Goal: Transaction & Acquisition: Purchase product/service

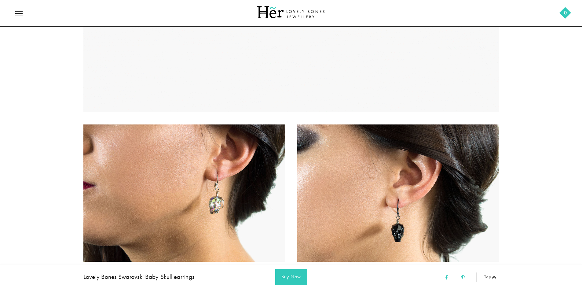
scroll to position [245, 0]
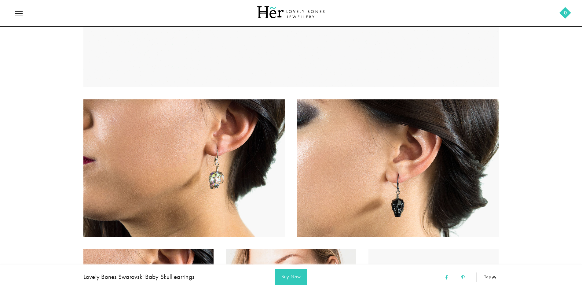
click at [251, 201] on div at bounding box center [184, 167] width 202 height 137
click at [194, 165] on div at bounding box center [184, 167] width 202 height 137
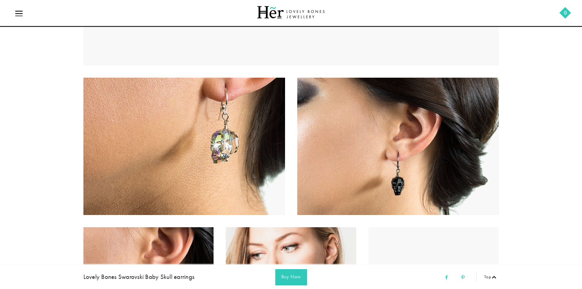
scroll to position [275, 0]
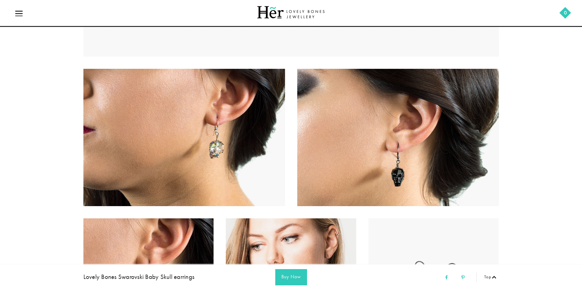
click at [400, 168] on div at bounding box center [398, 137] width 202 height 137
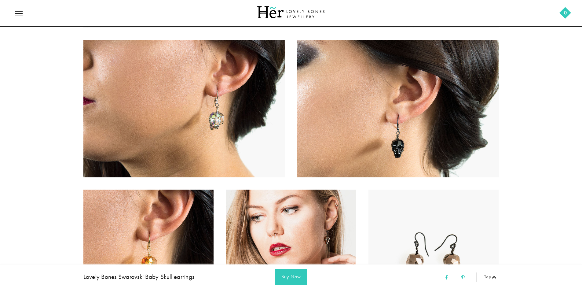
scroll to position [336, 0]
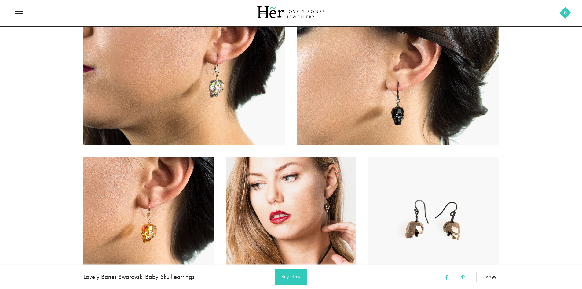
click at [331, 215] on div at bounding box center [291, 225] width 131 height 137
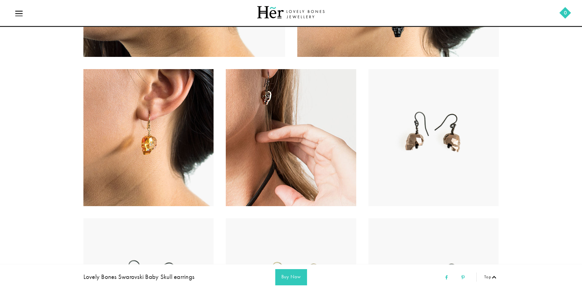
scroll to position [428, 0]
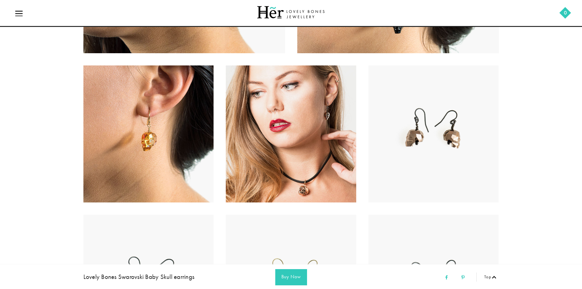
click at [310, 117] on div at bounding box center [291, 133] width 131 height 137
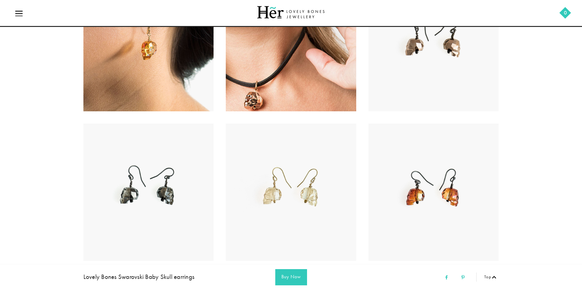
scroll to position [520, 0]
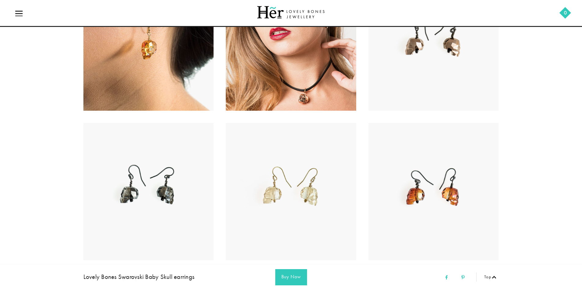
click at [169, 189] on div at bounding box center [148, 191] width 131 height 137
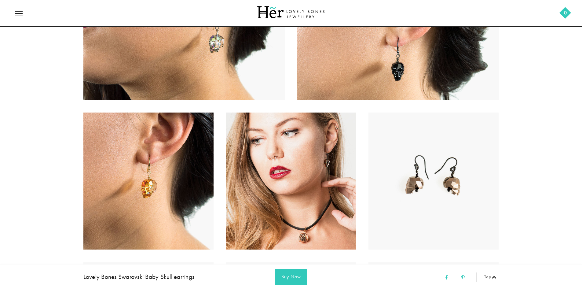
scroll to position [336, 0]
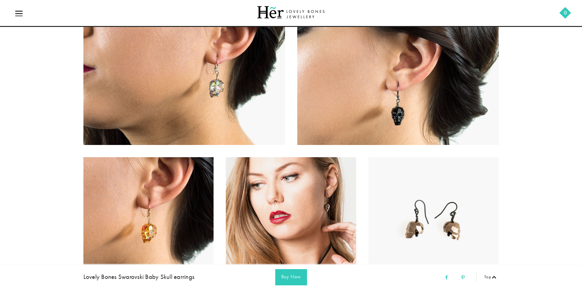
click at [398, 98] on div at bounding box center [398, 76] width 202 height 137
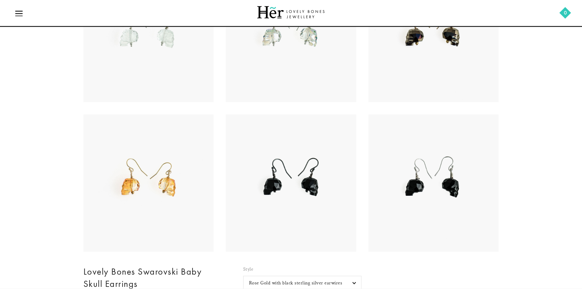
scroll to position [948, 0]
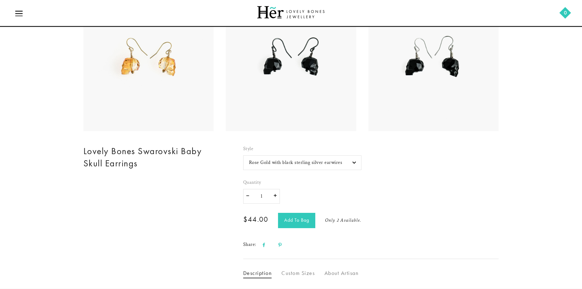
click at [332, 160] on select "Rose Gold with black sterling silver earwires Silver Night with black sterling …" at bounding box center [302, 162] width 118 height 15
select select "Silver Night with black sterling silver earwires"
click at [243, 155] on select "Rose Gold with black sterling silver earwires Silver Night with black sterling …" at bounding box center [302, 162] width 118 height 15
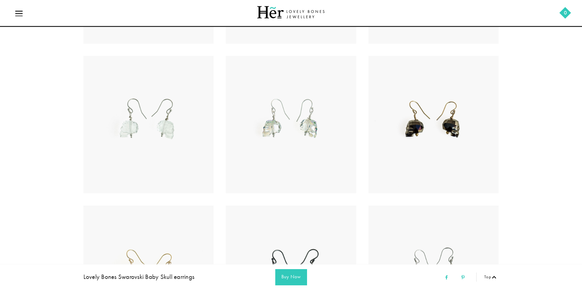
scroll to position [581, 0]
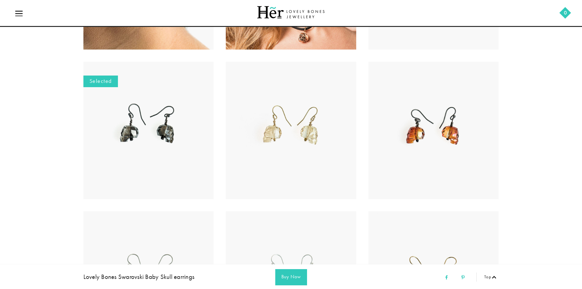
click at [130, 141] on div at bounding box center [148, 130] width 131 height 137
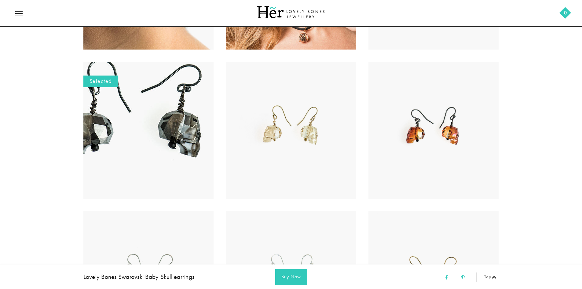
click at [152, 134] on img at bounding box center [138, 125] width 520 height 343
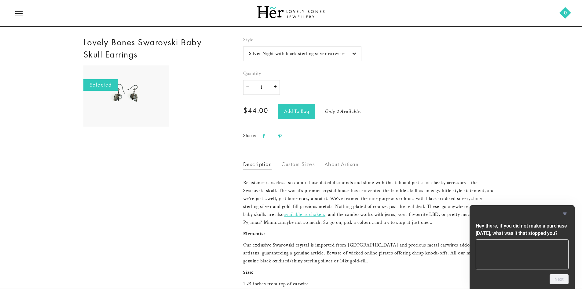
scroll to position [1040, 0]
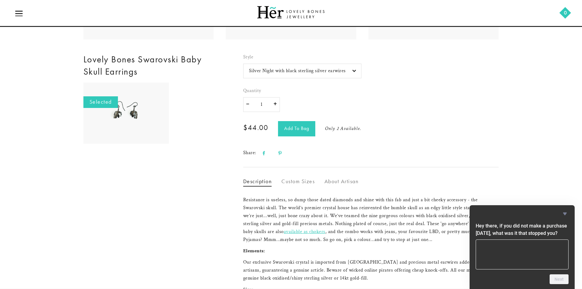
click at [566, 212] on icon "Hide survey" at bounding box center [565, 213] width 7 height 7
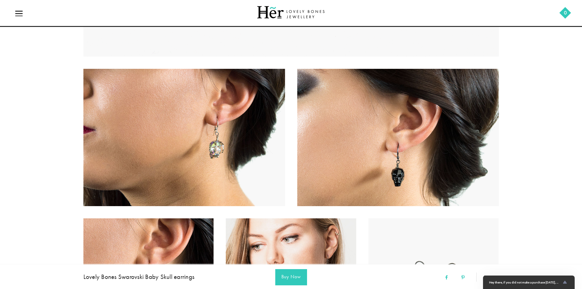
scroll to position [367, 0]
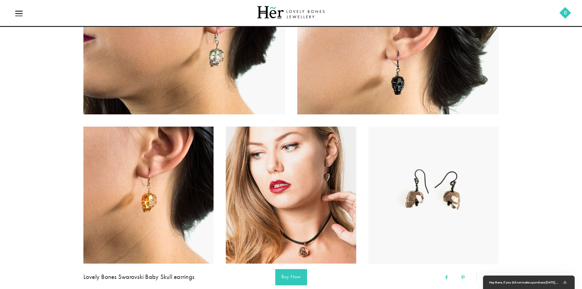
click at [322, 165] on div at bounding box center [291, 195] width 131 height 137
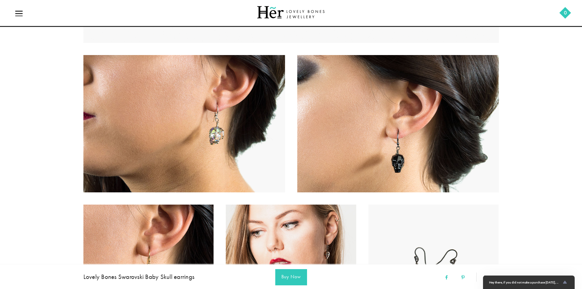
scroll to position [275, 0]
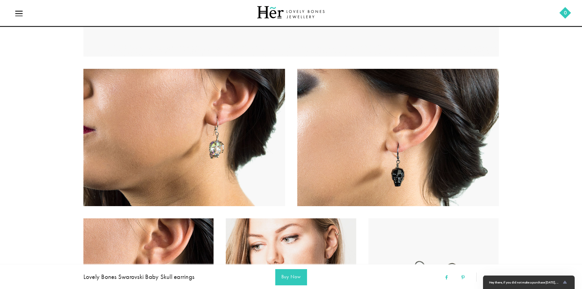
click at [388, 171] on div at bounding box center [398, 137] width 202 height 137
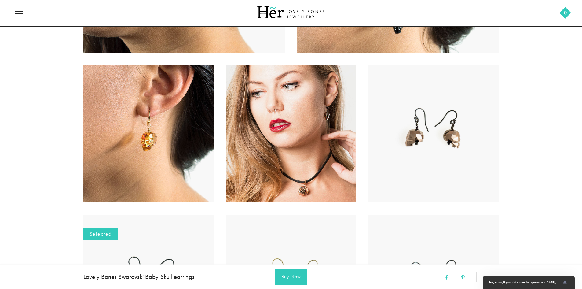
scroll to position [550, 0]
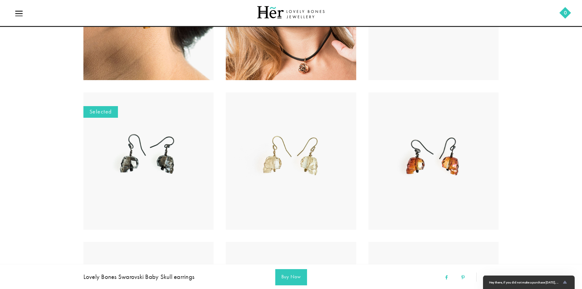
click at [188, 174] on div at bounding box center [148, 160] width 131 height 137
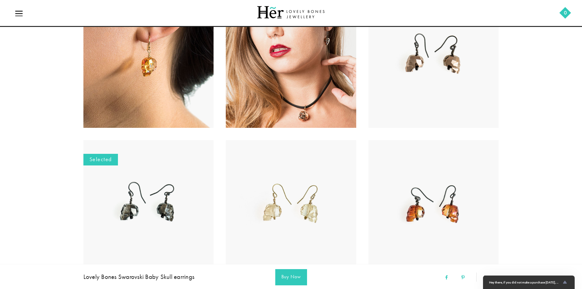
scroll to position [520, 0]
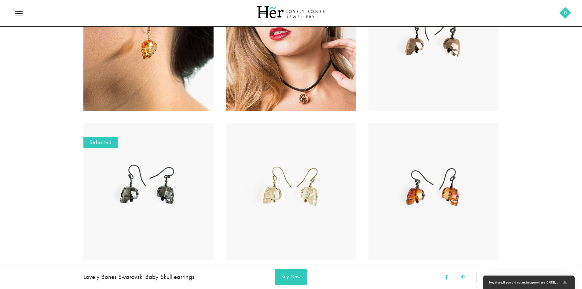
click at [160, 197] on div at bounding box center [148, 191] width 131 height 137
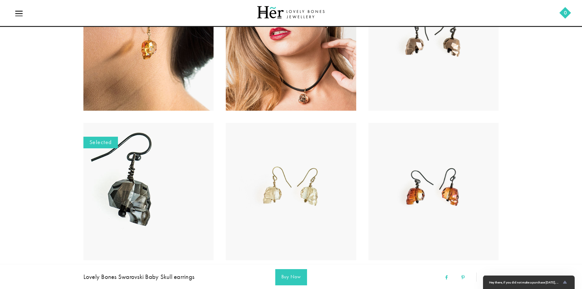
scroll to position [336, 0]
